Goal: Communication & Community: Answer question/provide support

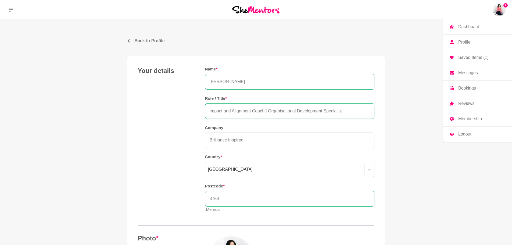
click at [499, 8] on img at bounding box center [498, 9] width 13 height 13
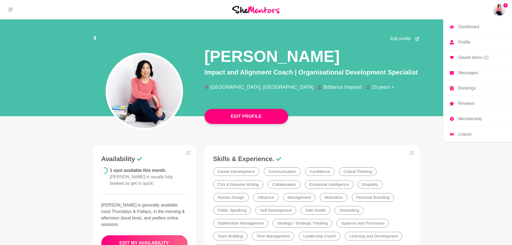
click at [466, 71] on p "Messages" at bounding box center [468, 73] width 20 height 4
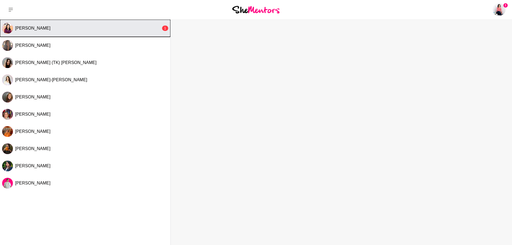
click at [60, 28] on div "[PERSON_NAME]" at bounding box center [88, 28] width 146 height 5
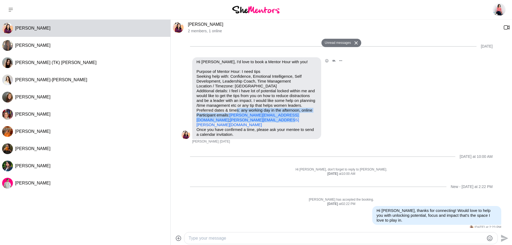
drag, startPoint x: 257, startPoint y: 109, endPoint x: 313, endPoint y: 119, distance: 56.5
click at [313, 119] on p "Purpose of Mentor Hour: I need tips Seeking help with: Confidence, Emotional In…" at bounding box center [256, 98] width 120 height 58
click at [373, 233] on div at bounding box center [340, 238] width 313 height 12
click at [372, 238] on textarea "Type your message" at bounding box center [336, 238] width 295 height 6
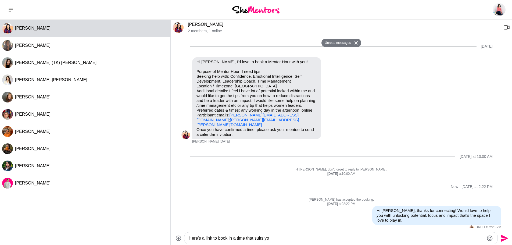
type textarea "Here's a link to book in a time that suits you"
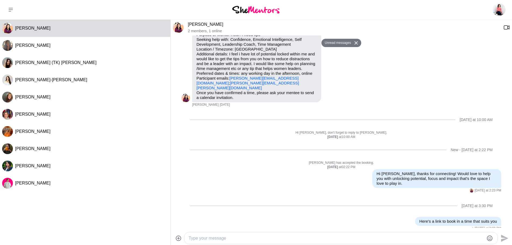
paste textarea "[URL][DOMAIN_NAME]"
type textarea "[URL][DOMAIN_NAME]"
click at [502, 232] on icon "Send" at bounding box center [503, 235] width 9 height 9
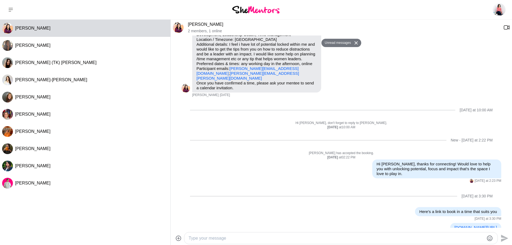
scroll to position [52, 0]
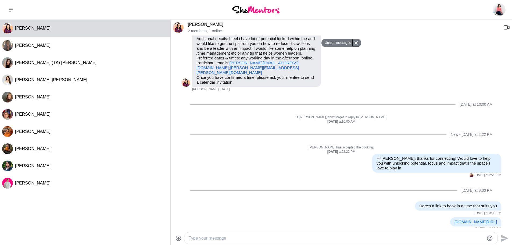
drag, startPoint x: 356, startPoint y: 42, endPoint x: 360, endPoint y: 35, distance: 8.3
click at [356, 42] on icon at bounding box center [355, 42] width 3 height 3
